Goal: Information Seeking & Learning: Find specific fact

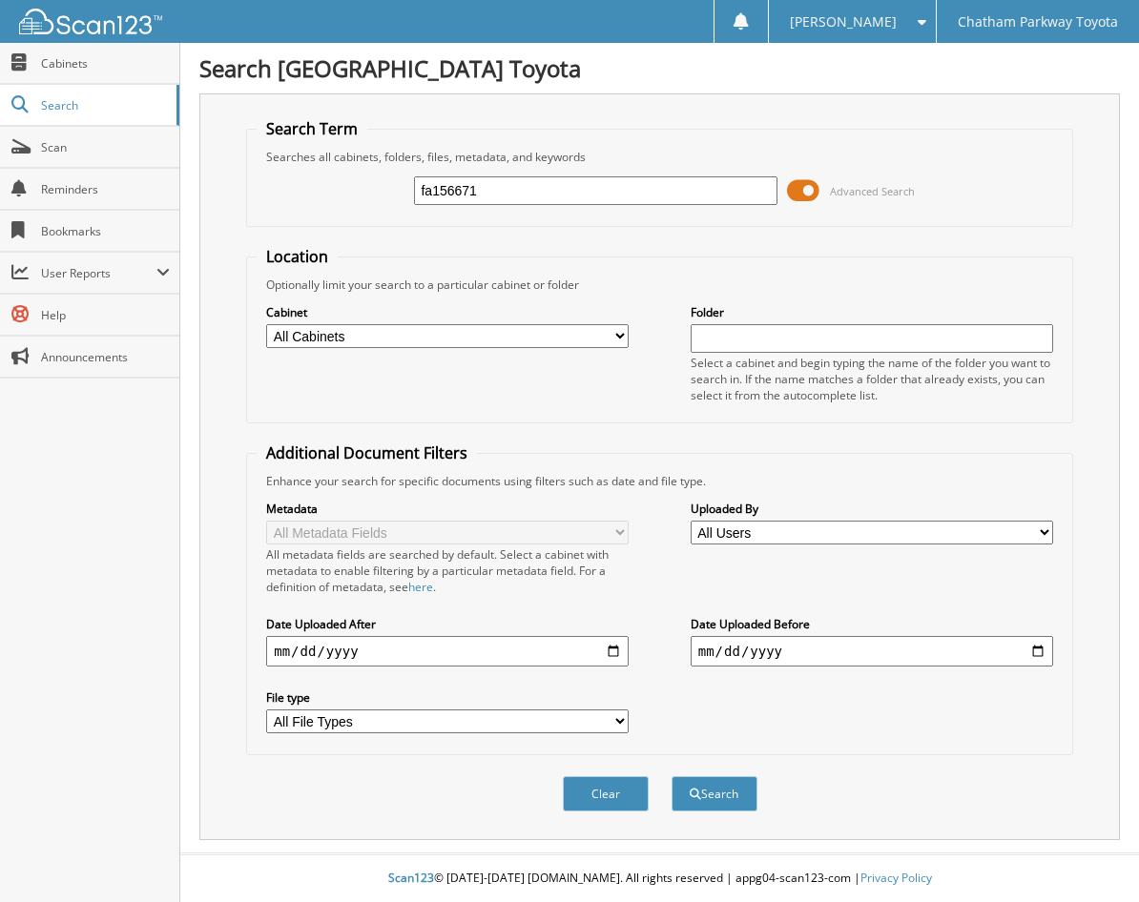
type input "fa156671"
click at [672, 776] on button "Search" at bounding box center [715, 793] width 86 height 35
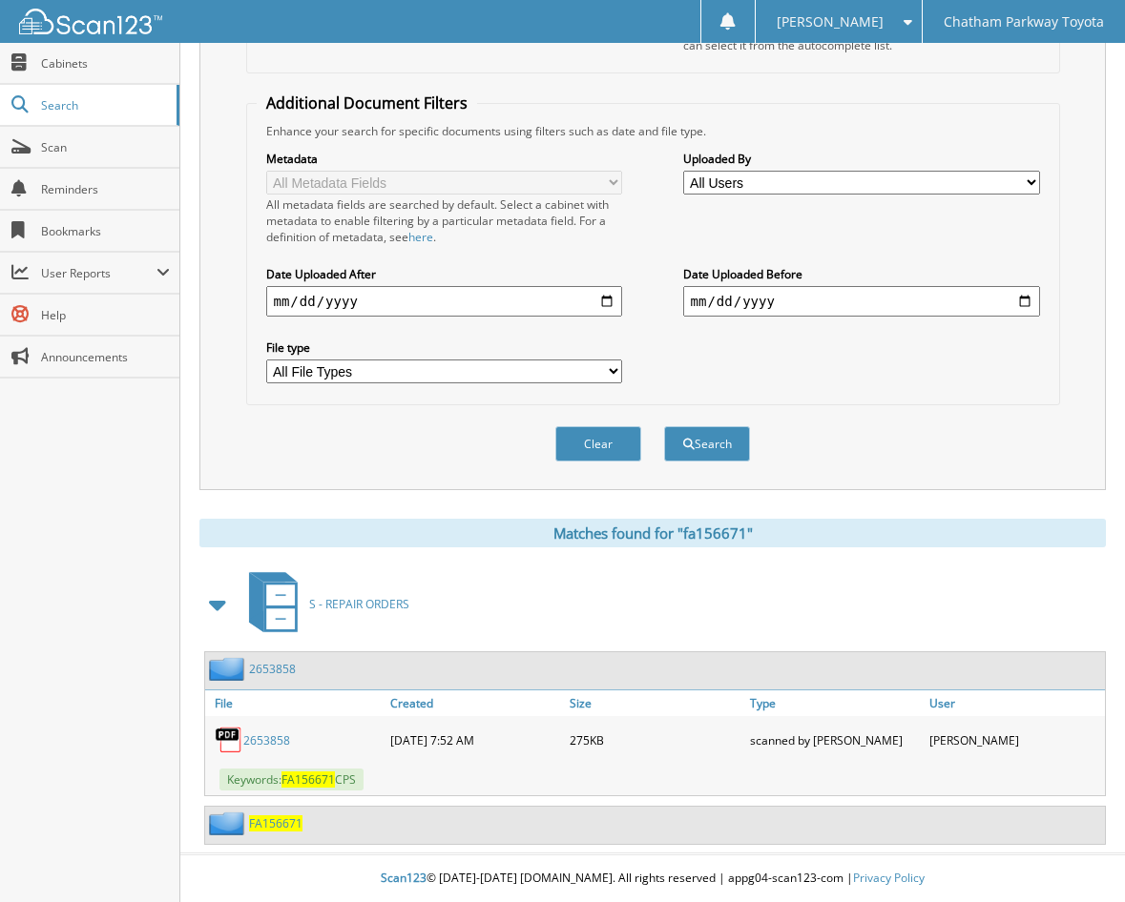
scroll to position [351, 0]
click at [275, 823] on span "FA156671" at bounding box center [275, 824] width 53 height 16
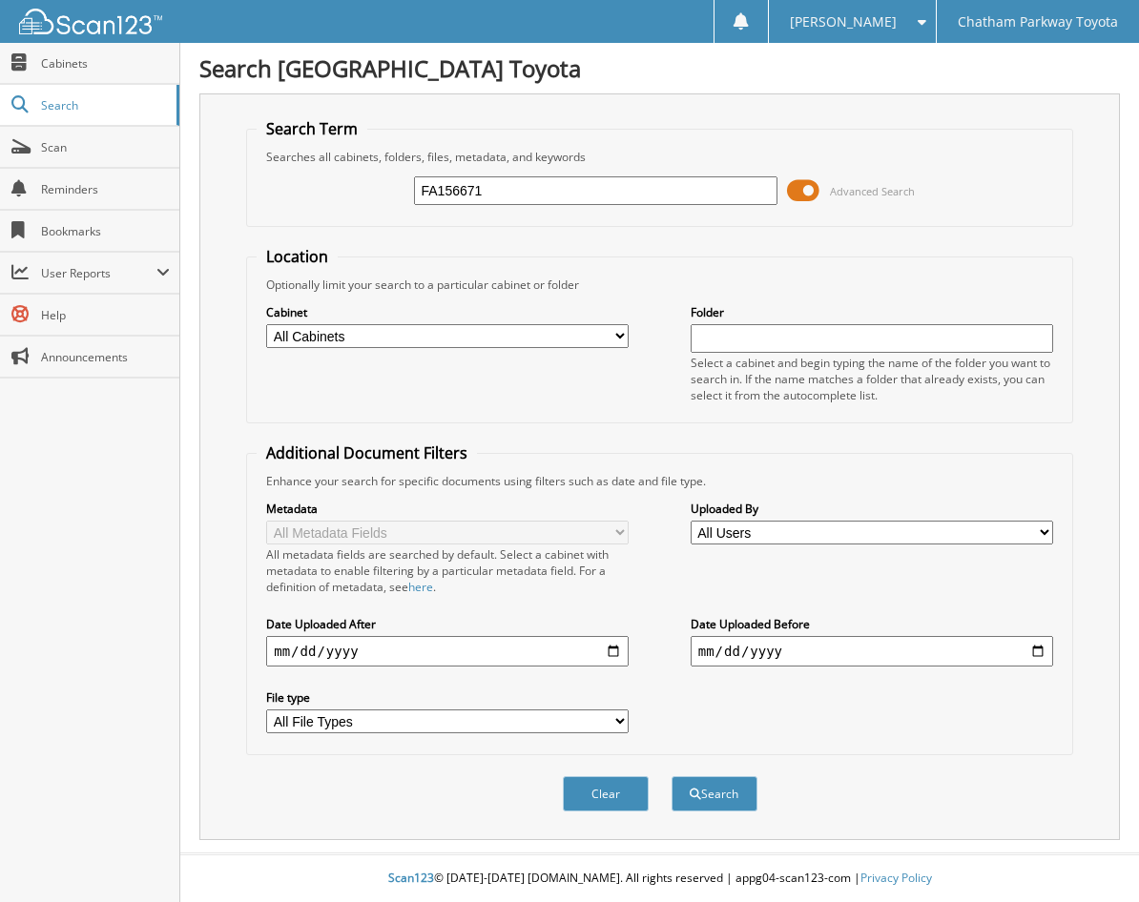
type input "FA156671"
click at [672, 776] on button "Search" at bounding box center [715, 793] width 86 height 35
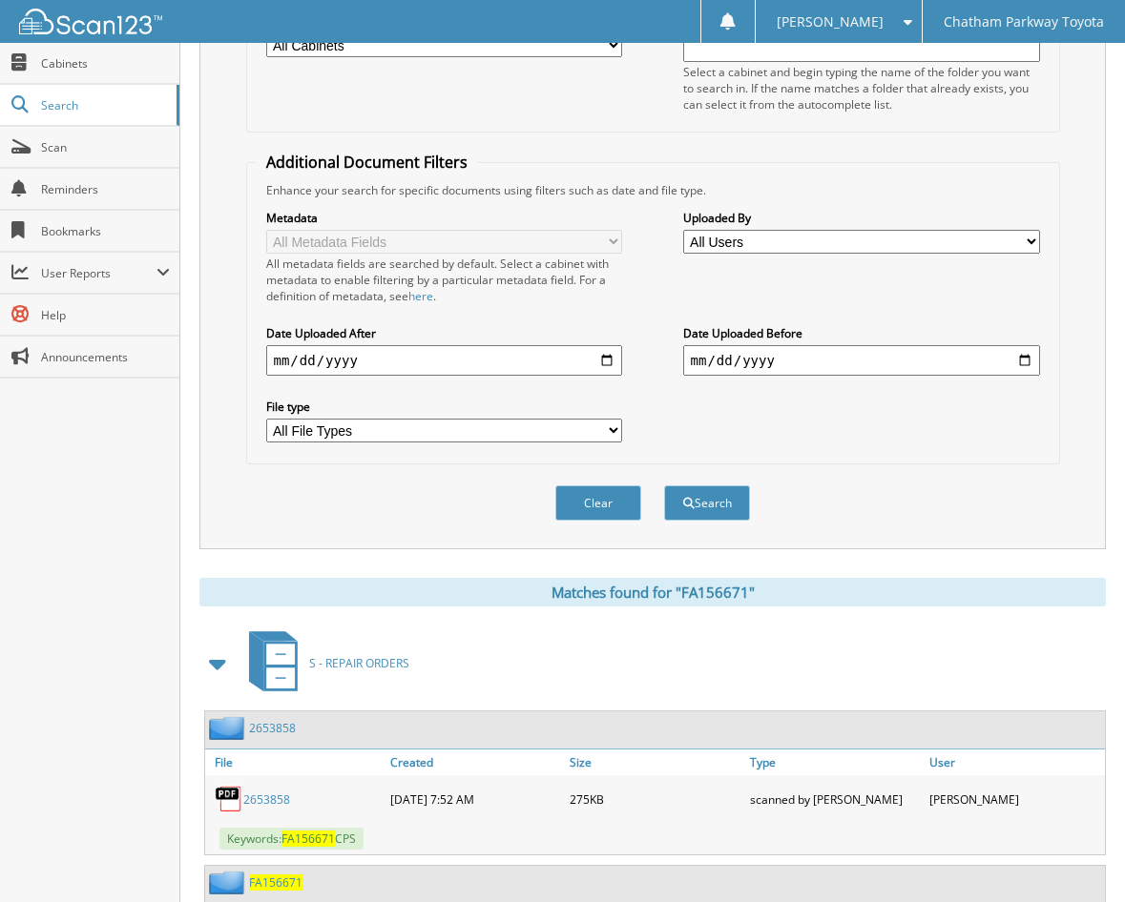
scroll to position [351, 0]
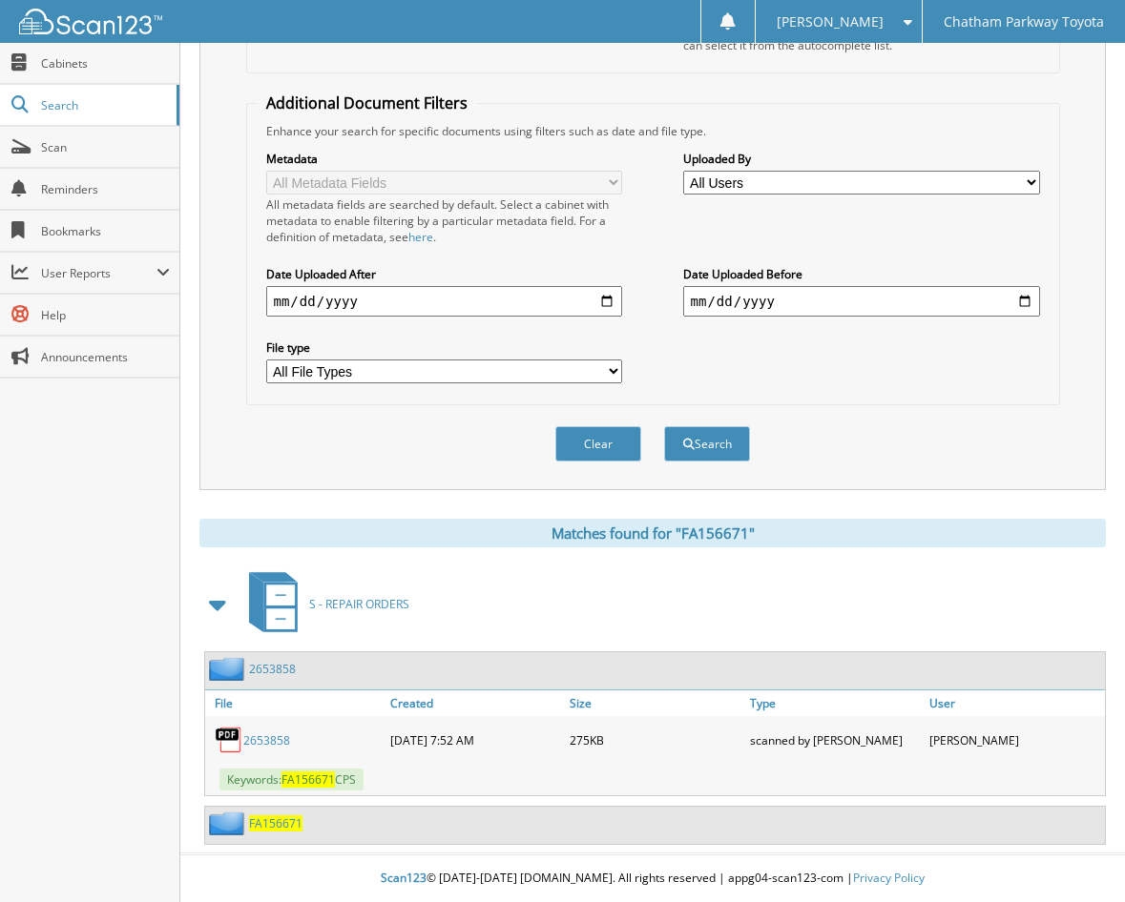
click at [227, 604] on span at bounding box center [218, 605] width 27 height 34
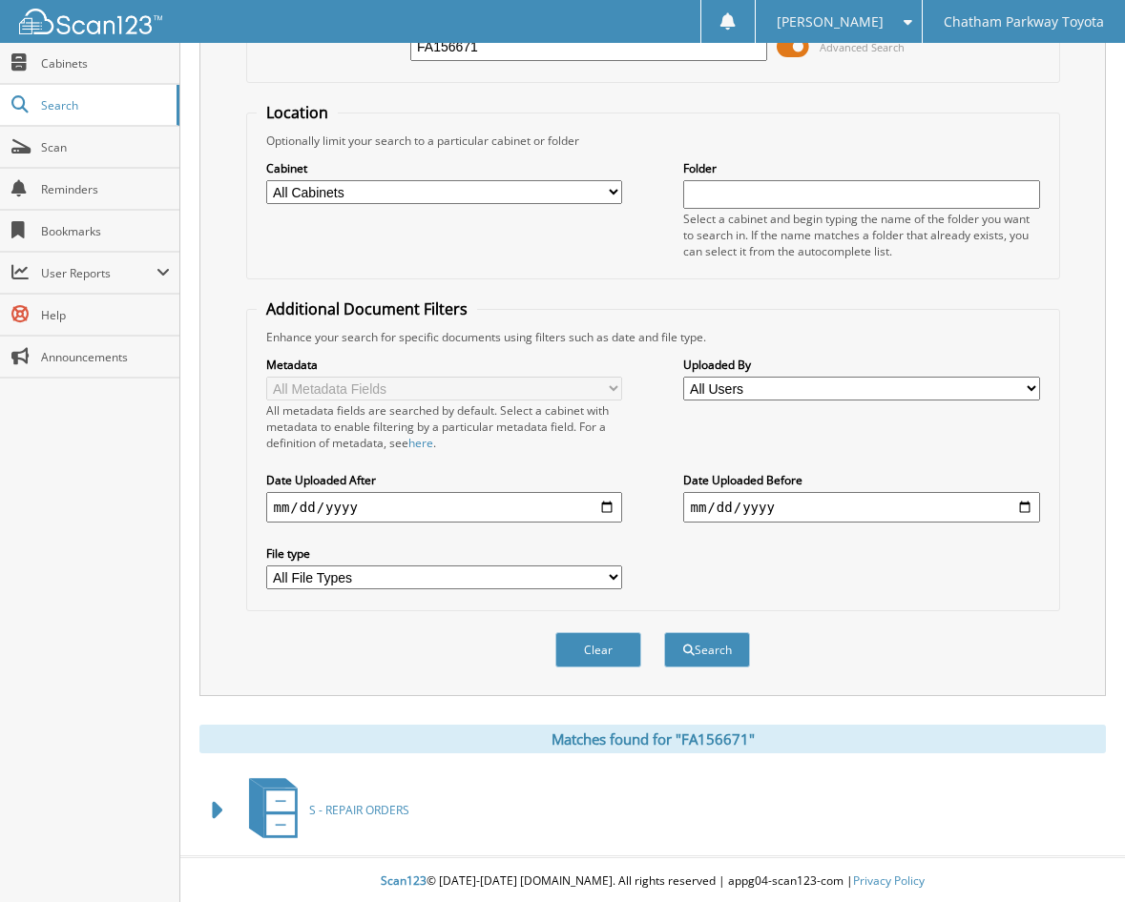
scroll to position [148, 0]
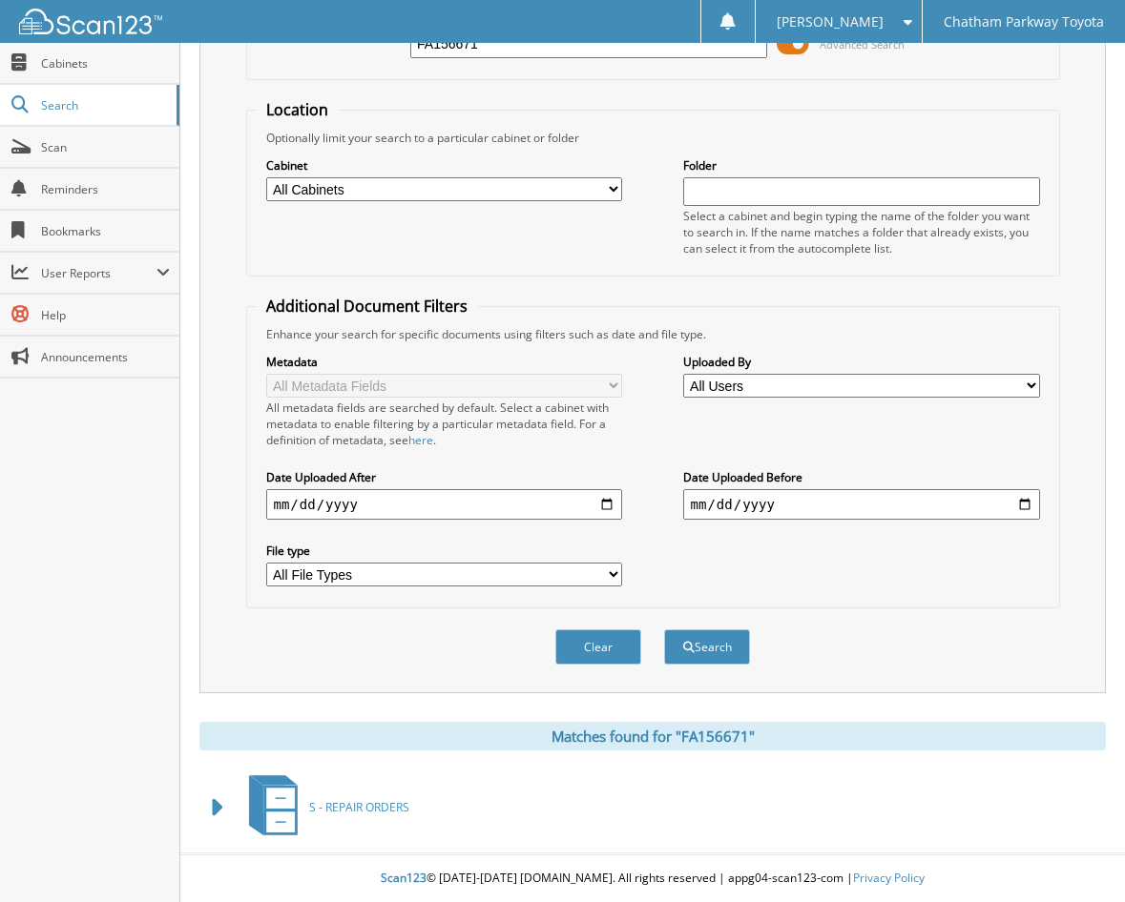
click at [219, 795] on span at bounding box center [218, 808] width 27 height 34
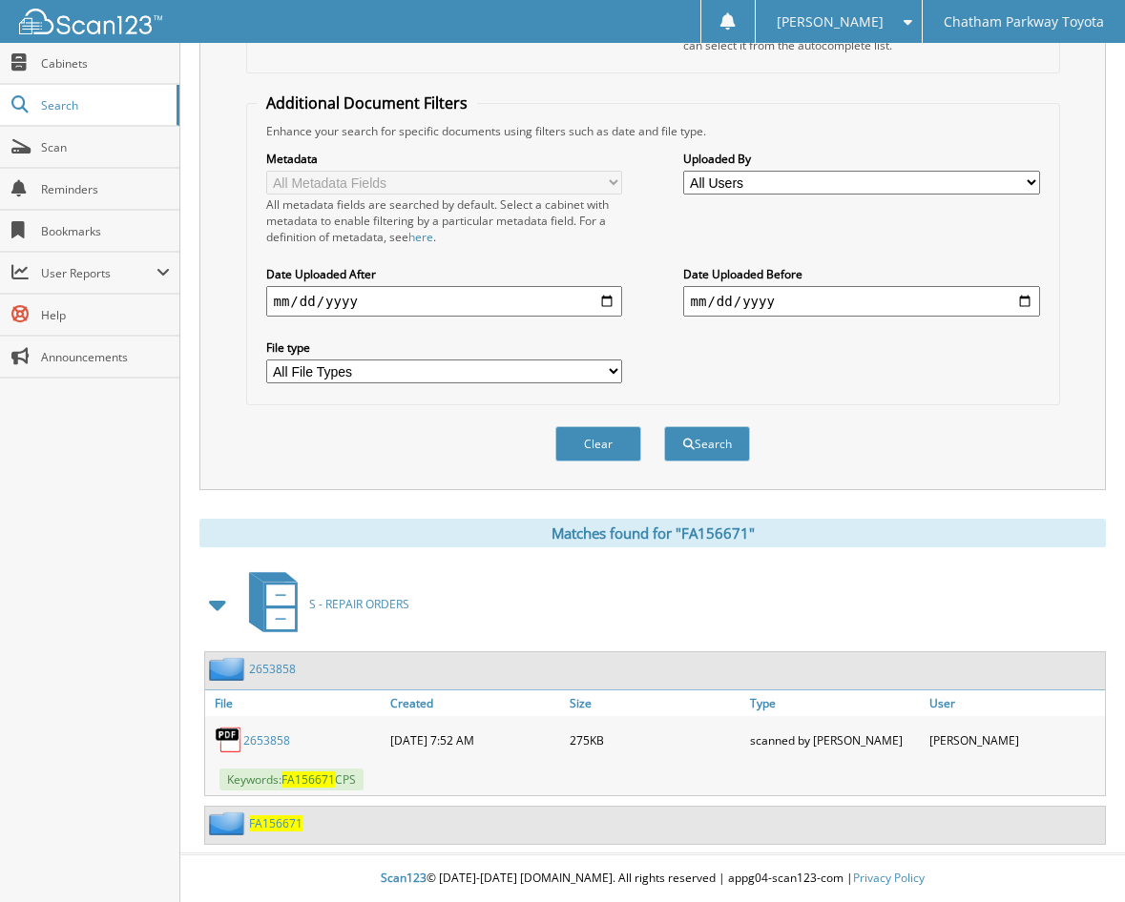
scroll to position [0, 0]
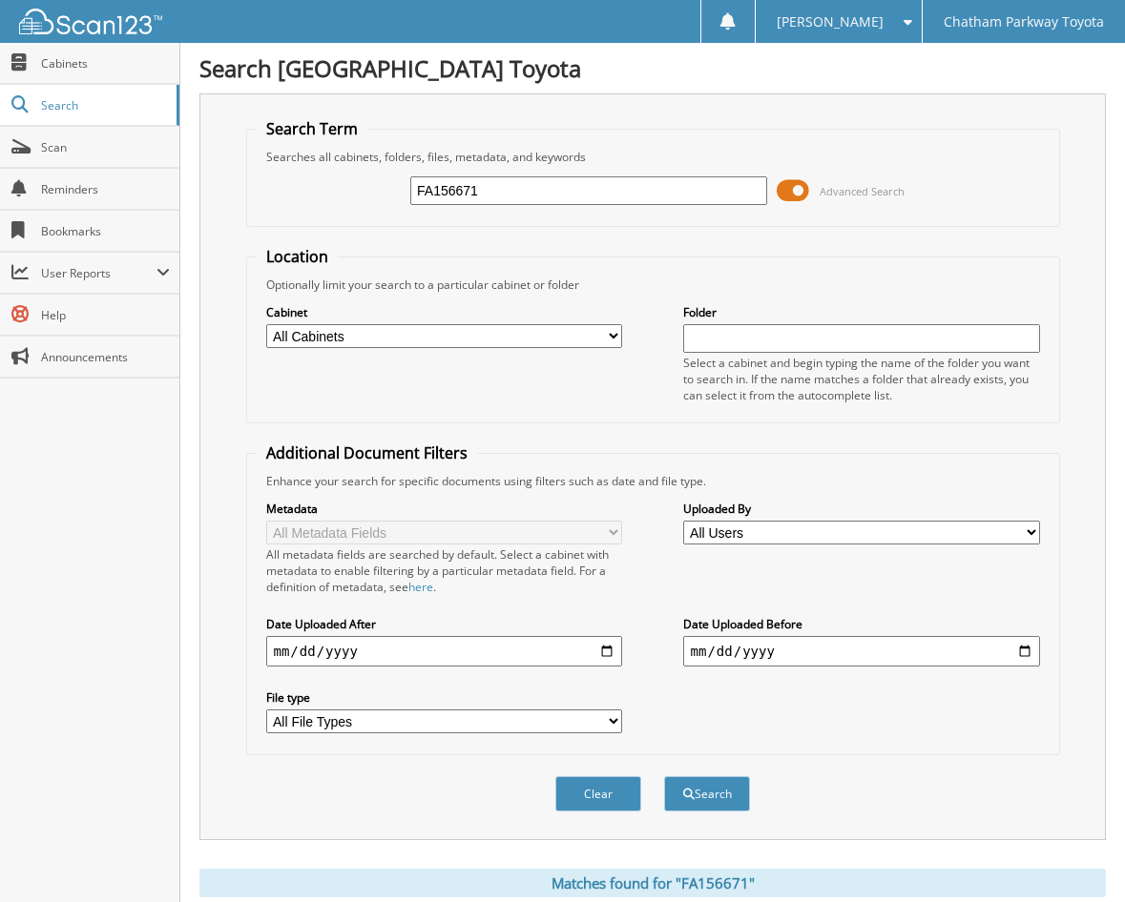
click at [533, 198] on input "FA156671" at bounding box center [588, 190] width 357 height 29
click at [529, 196] on input "FA156671" at bounding box center [588, 190] width 357 height 29
type input "UP8958A"
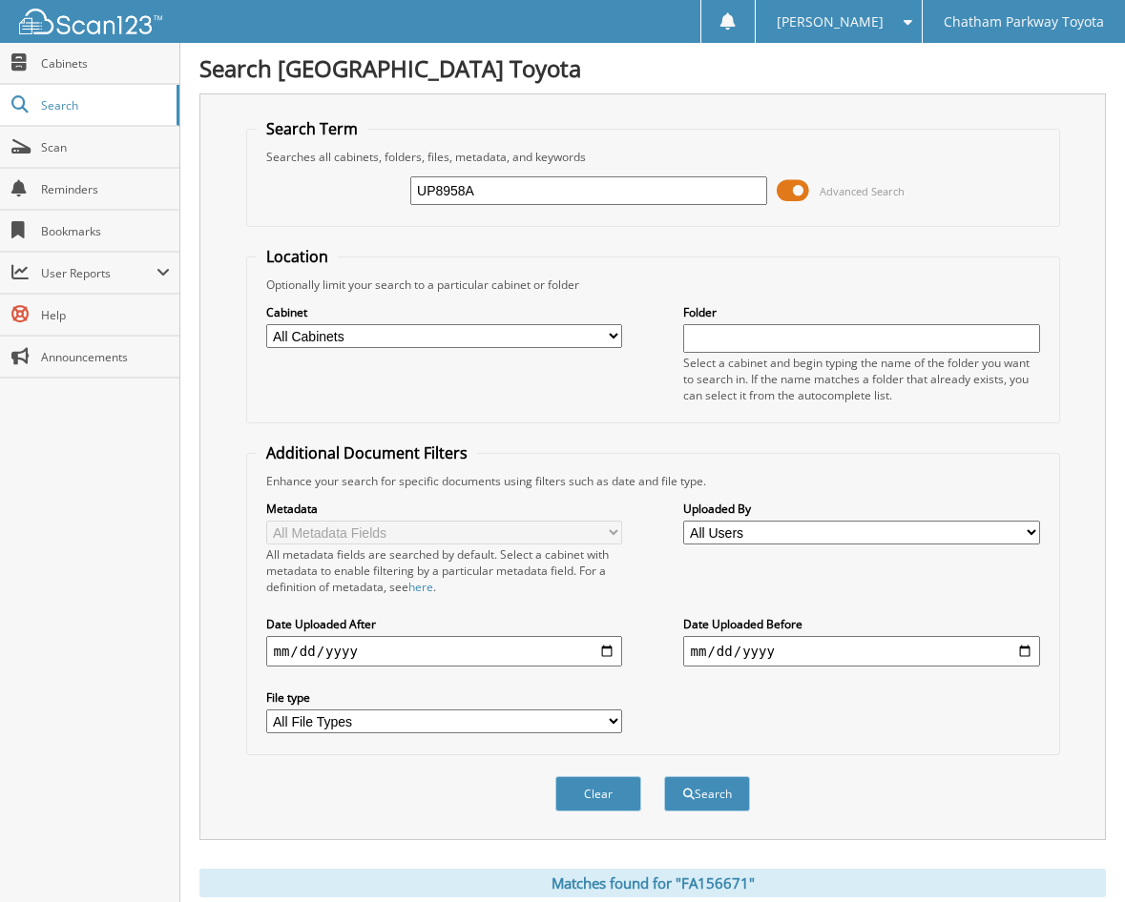
click at [664, 776] on button "Search" at bounding box center [707, 793] width 86 height 35
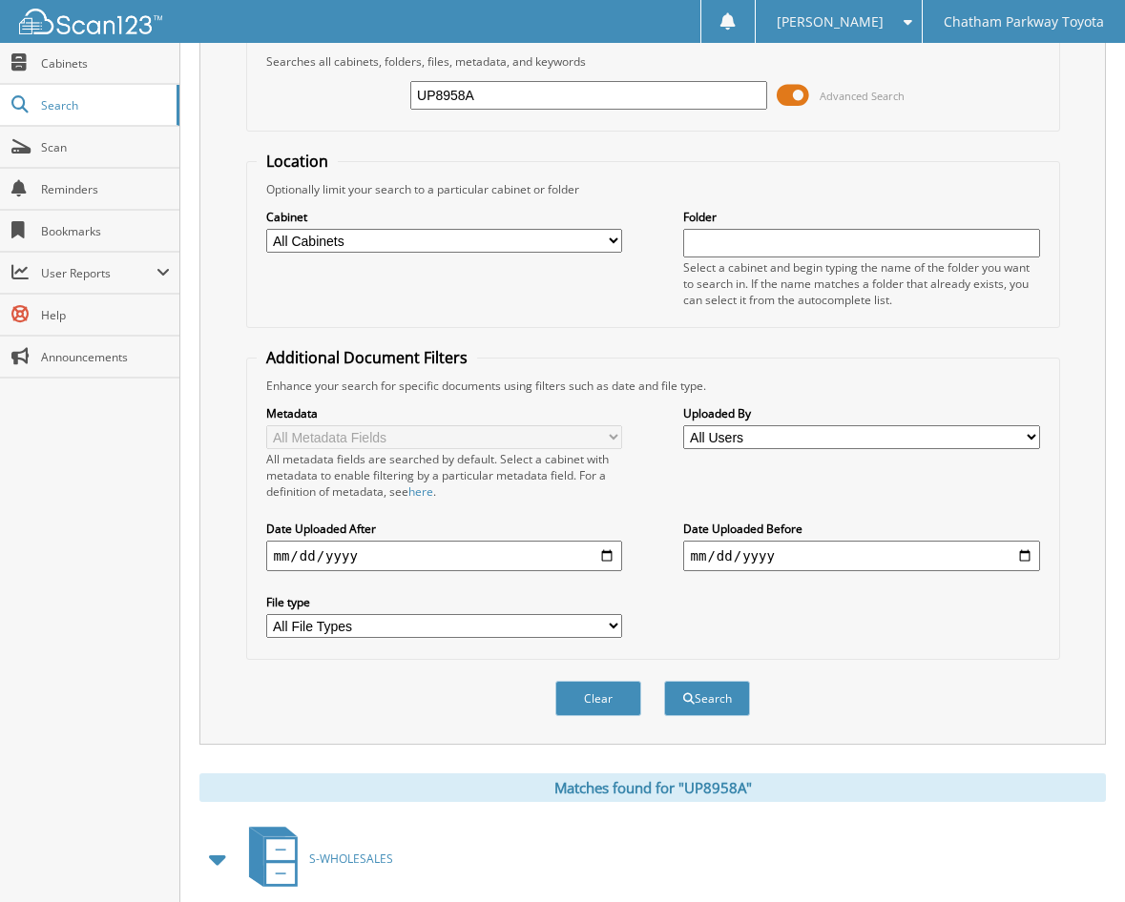
scroll to position [197, 0]
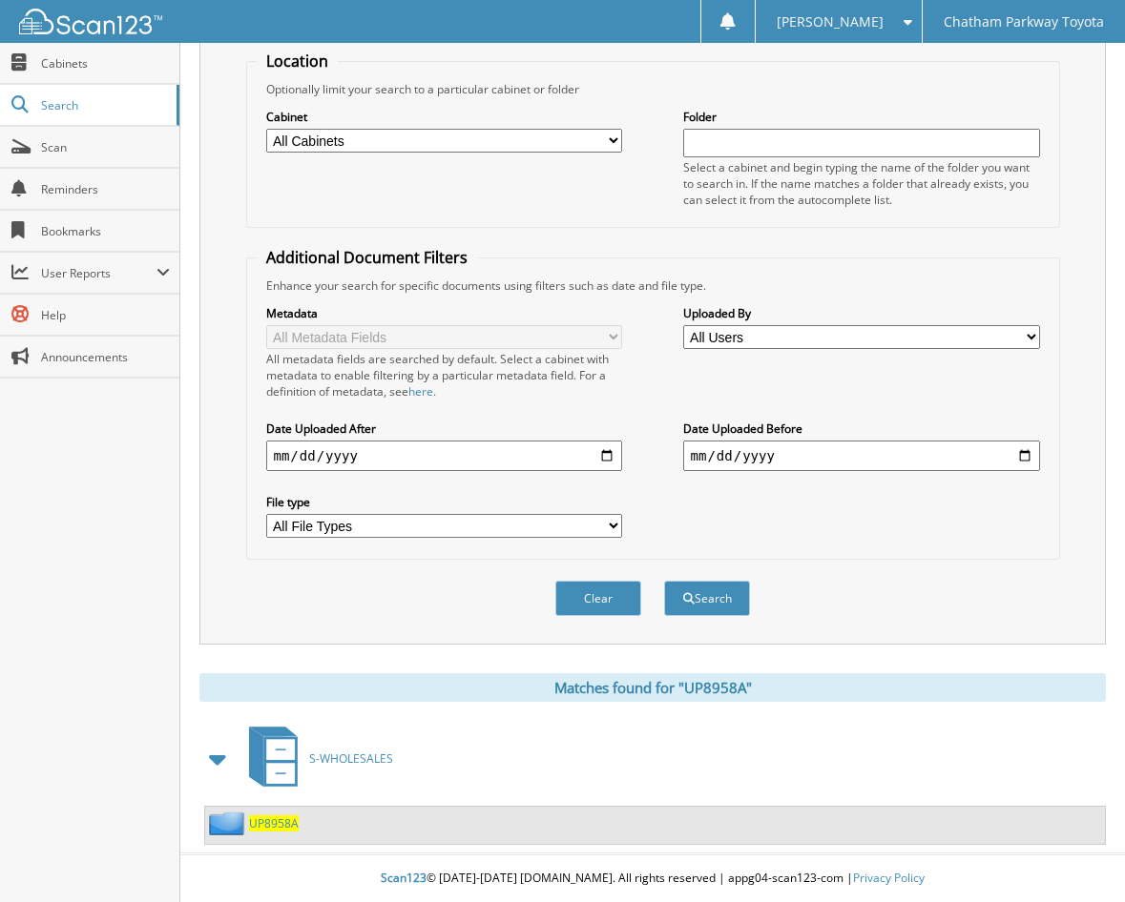
click at [255, 822] on span "UP8958A" at bounding box center [274, 824] width 50 height 16
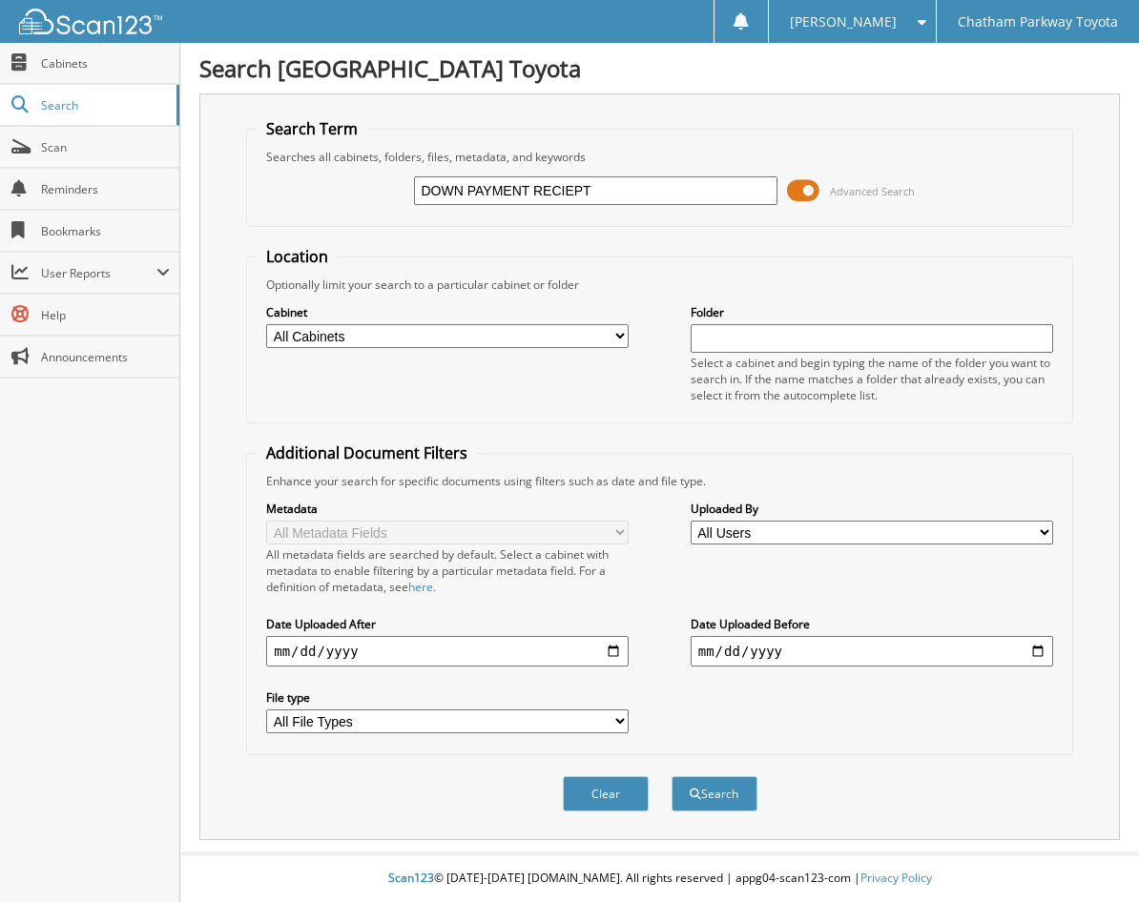
type input "DOWN PAYMENT RECIEPT"
click at [672, 776] on button "Search" at bounding box center [715, 793] width 86 height 35
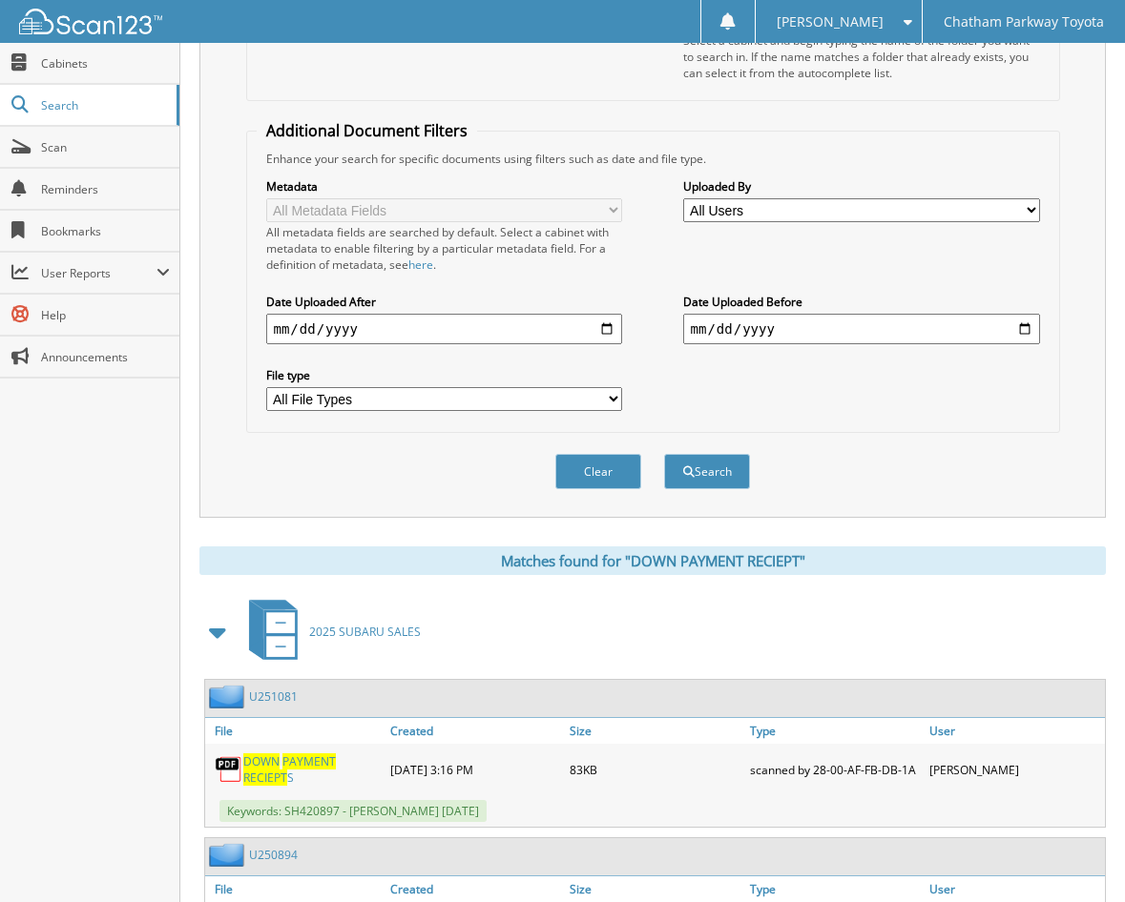
scroll to position [477, 0]
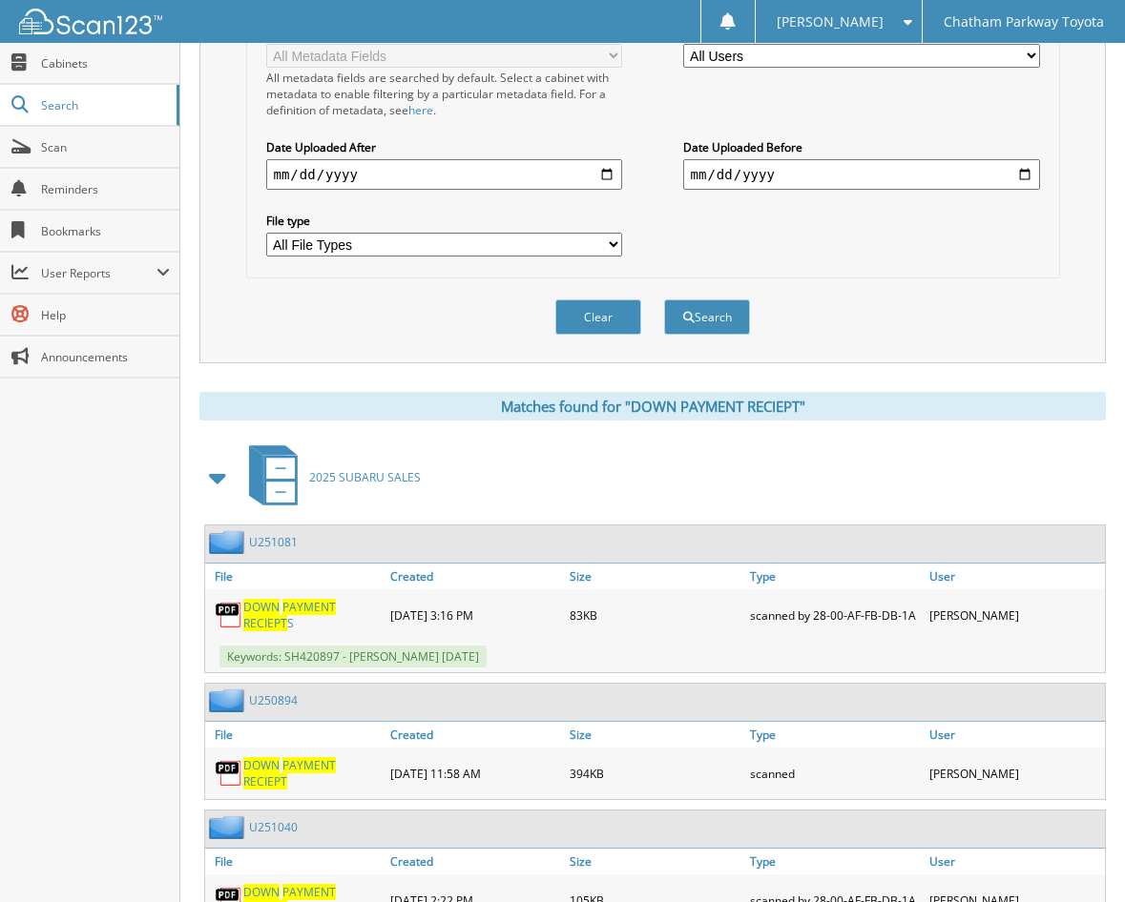
click at [280, 544] on link "U251081" at bounding box center [273, 542] width 49 height 16
